Goal: Task Accomplishment & Management: Use online tool/utility

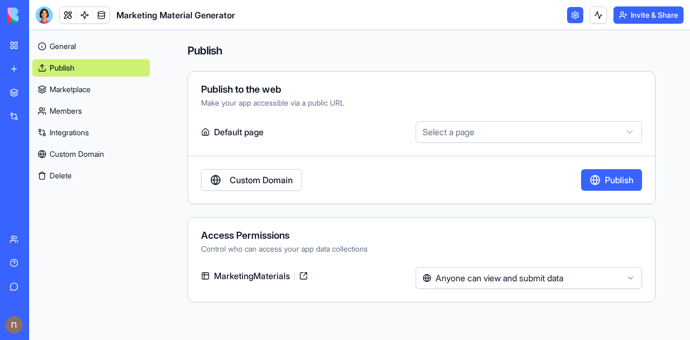
click at [6, 63] on link "New app" at bounding box center [24, 69] width 43 height 22
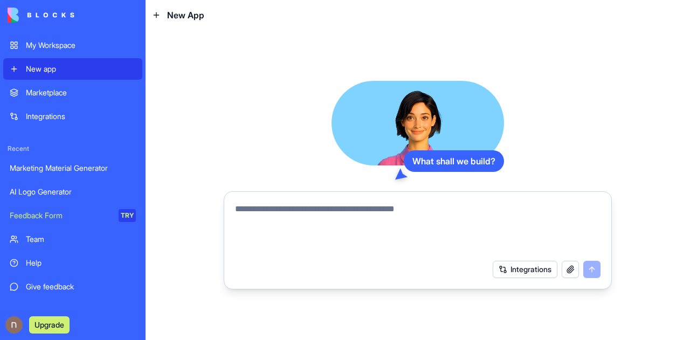
click at [60, 38] on link "My Workspace" at bounding box center [72, 45] width 139 height 22
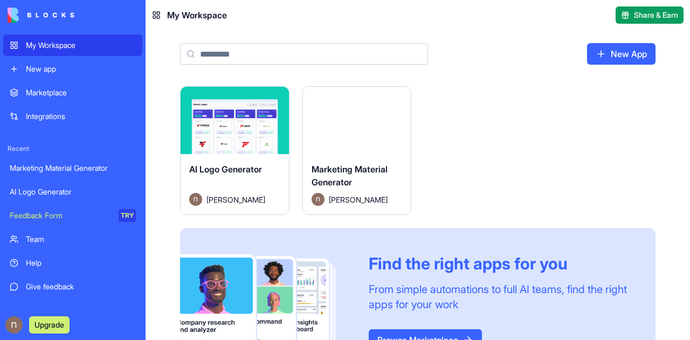
click at [108, 73] on div "New app" at bounding box center [81, 69] width 110 height 11
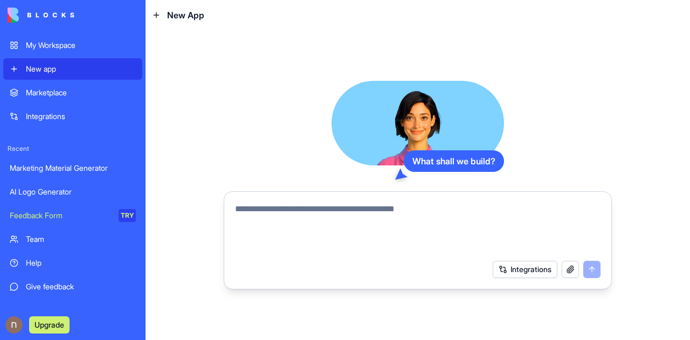
click at [84, 95] on div "Marketplace" at bounding box center [81, 92] width 110 height 11
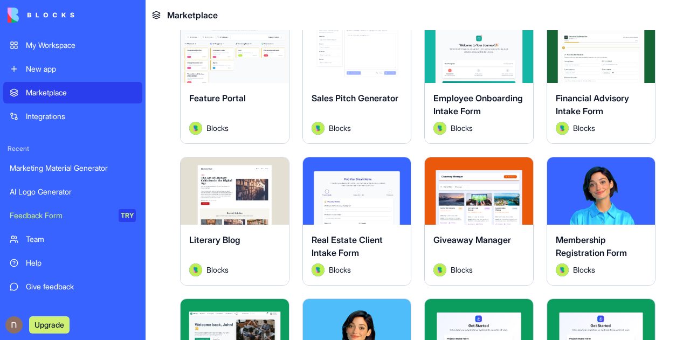
scroll to position [800, 0]
